Goal: Task Accomplishment & Management: Use online tool/utility

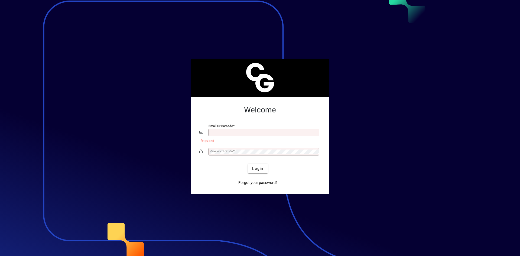
type input "**********"
click at [257, 169] on span "Login" at bounding box center [257, 169] width 11 height 6
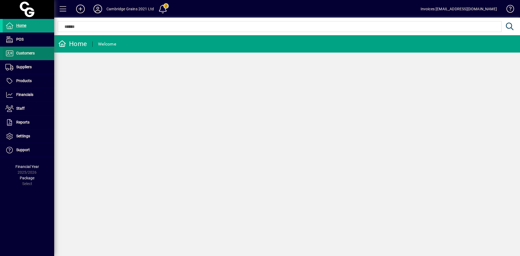
click at [21, 53] on span "Customers" at bounding box center [25, 53] width 18 height 4
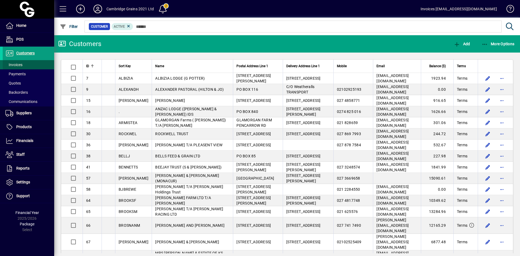
click at [21, 64] on span "Invoices" at bounding box center [13, 65] width 17 height 4
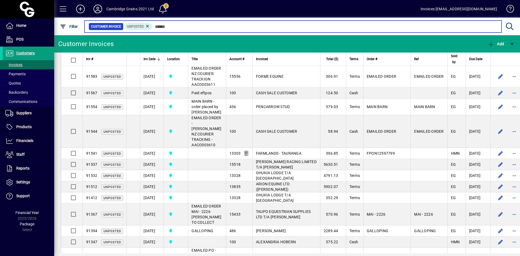
scroll to position [271, 0]
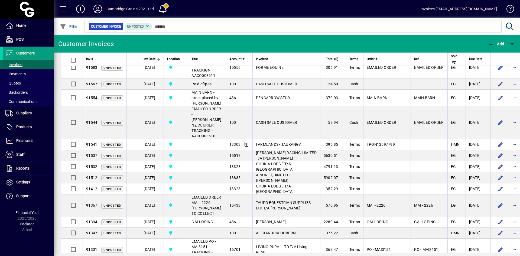
click at [17, 63] on span "Invoices" at bounding box center [13, 65] width 17 height 4
click at [23, 54] on span "Customers" at bounding box center [25, 53] width 18 height 4
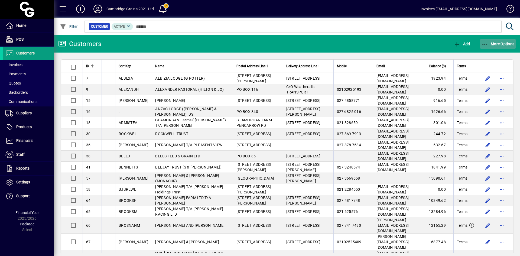
click at [495, 44] on span "More Options" at bounding box center [498, 44] width 33 height 4
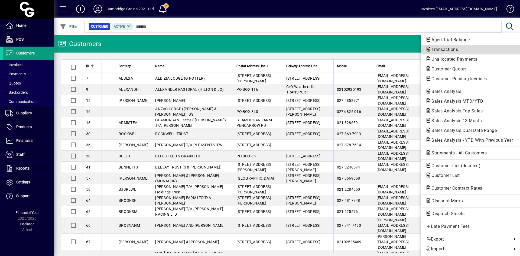
click at [455, 49] on span "Transactions" at bounding box center [443, 49] width 35 height 5
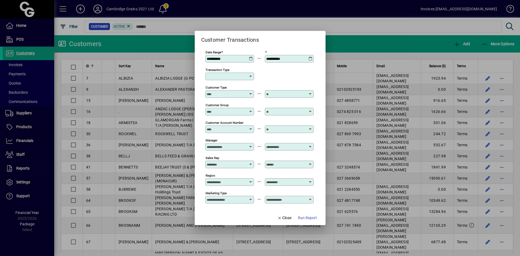
click at [250, 57] on icon at bounding box center [251, 57] width 4 height 0
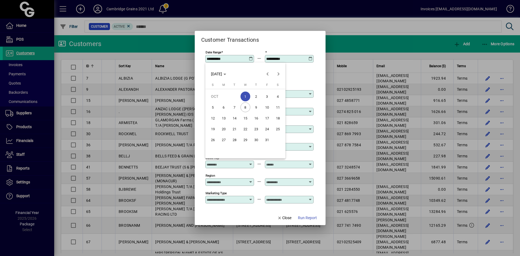
click at [212, 106] on span "5" at bounding box center [213, 107] width 10 height 10
type input "**********"
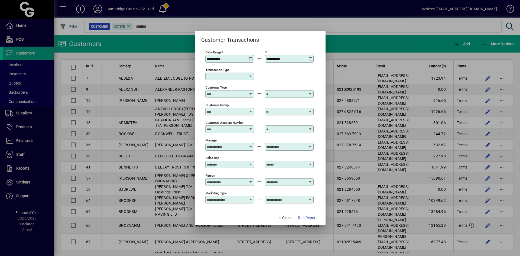
click at [311, 57] on icon at bounding box center [311, 57] width 4 height 0
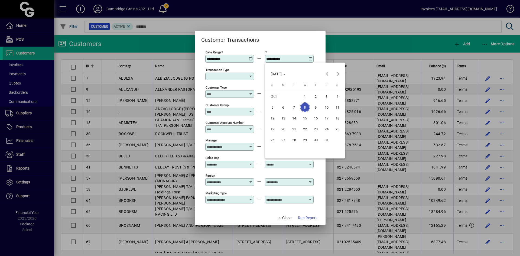
click at [293, 107] on span "7" at bounding box center [294, 107] width 10 height 10
type input "**********"
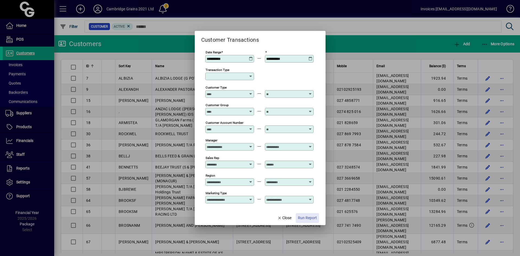
click at [304, 217] on span "Run Report" at bounding box center [307, 218] width 19 height 6
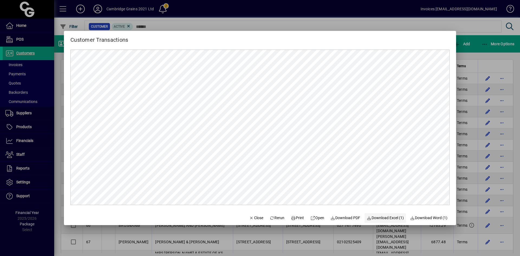
click at [387, 216] on span "Download Excel (1)" at bounding box center [385, 218] width 37 height 6
click at [252, 216] on span "Close" at bounding box center [256, 218] width 14 height 6
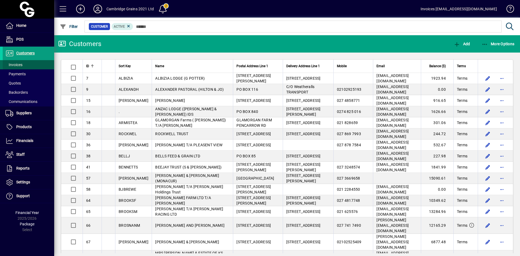
click at [24, 64] on span at bounding box center [28, 64] width 51 height 13
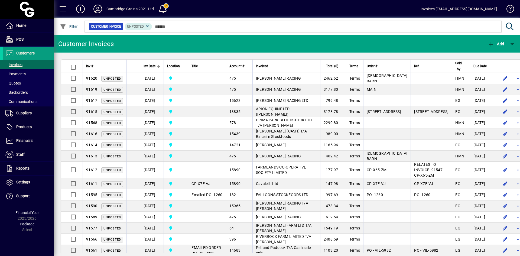
drag, startPoint x: 147, startPoint y: 27, endPoint x: 150, endPoint y: 27, distance: 3.3
click at [148, 27] on icon at bounding box center [147, 26] width 5 height 5
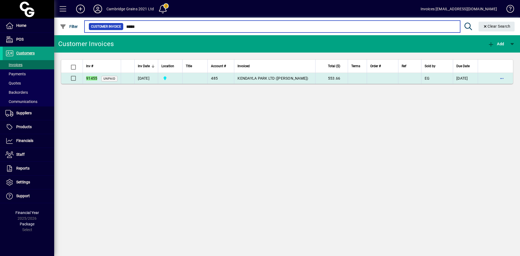
type input "*****"
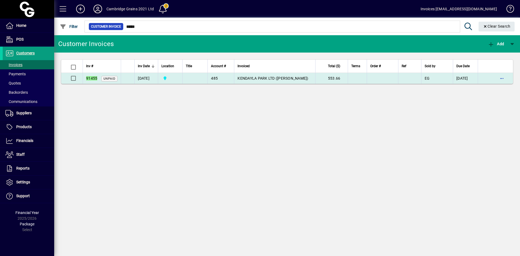
click at [300, 79] on span "KENDAYLA PARK LTD (ROBYN ROGERS)" at bounding box center [273, 78] width 71 height 4
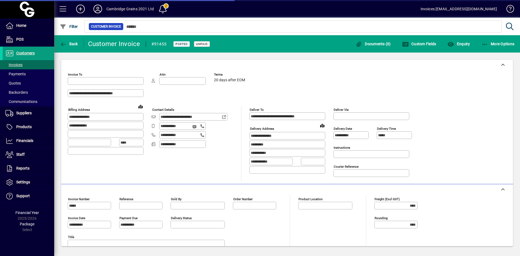
type input "**********"
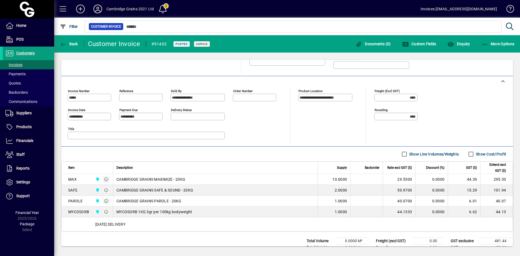
scroll to position [124, 0]
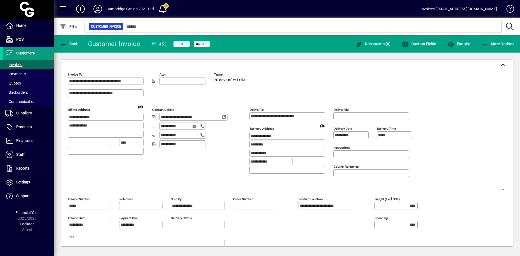
scroll to position [124, 0]
